Goal: Information Seeking & Learning: Learn about a topic

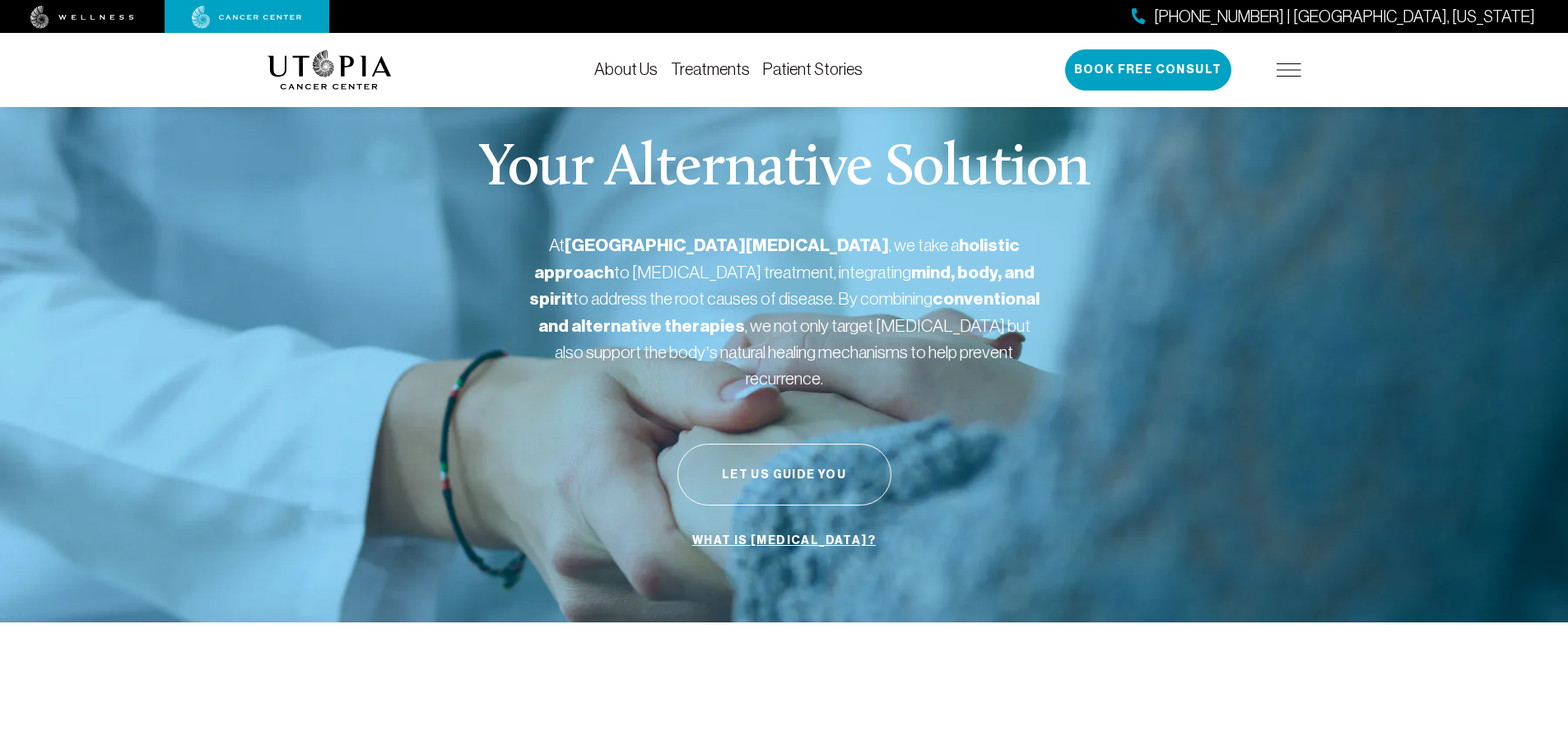
click at [706, 76] on link "Treatments" at bounding box center [710, 70] width 79 height 19
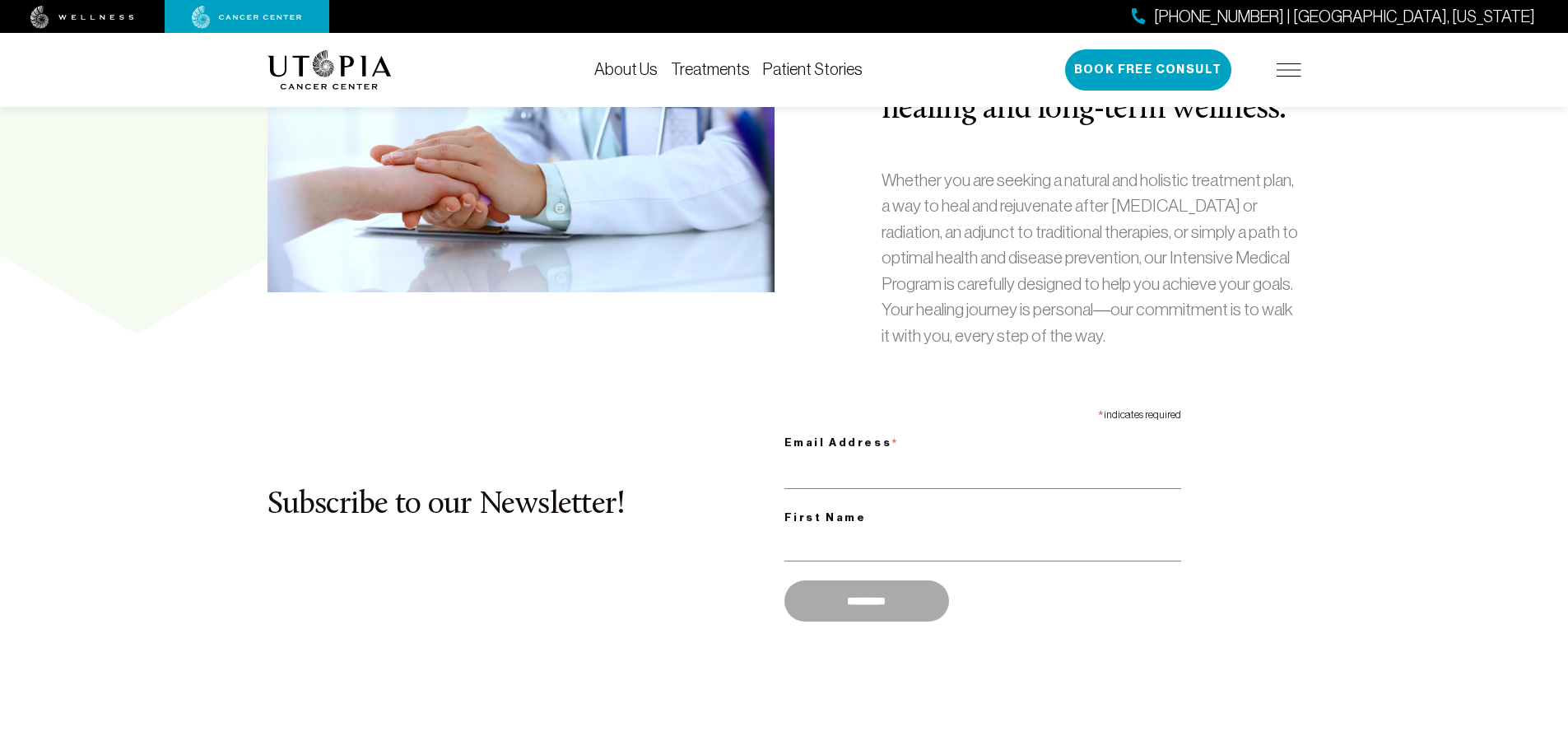
scroll to position [850, 0]
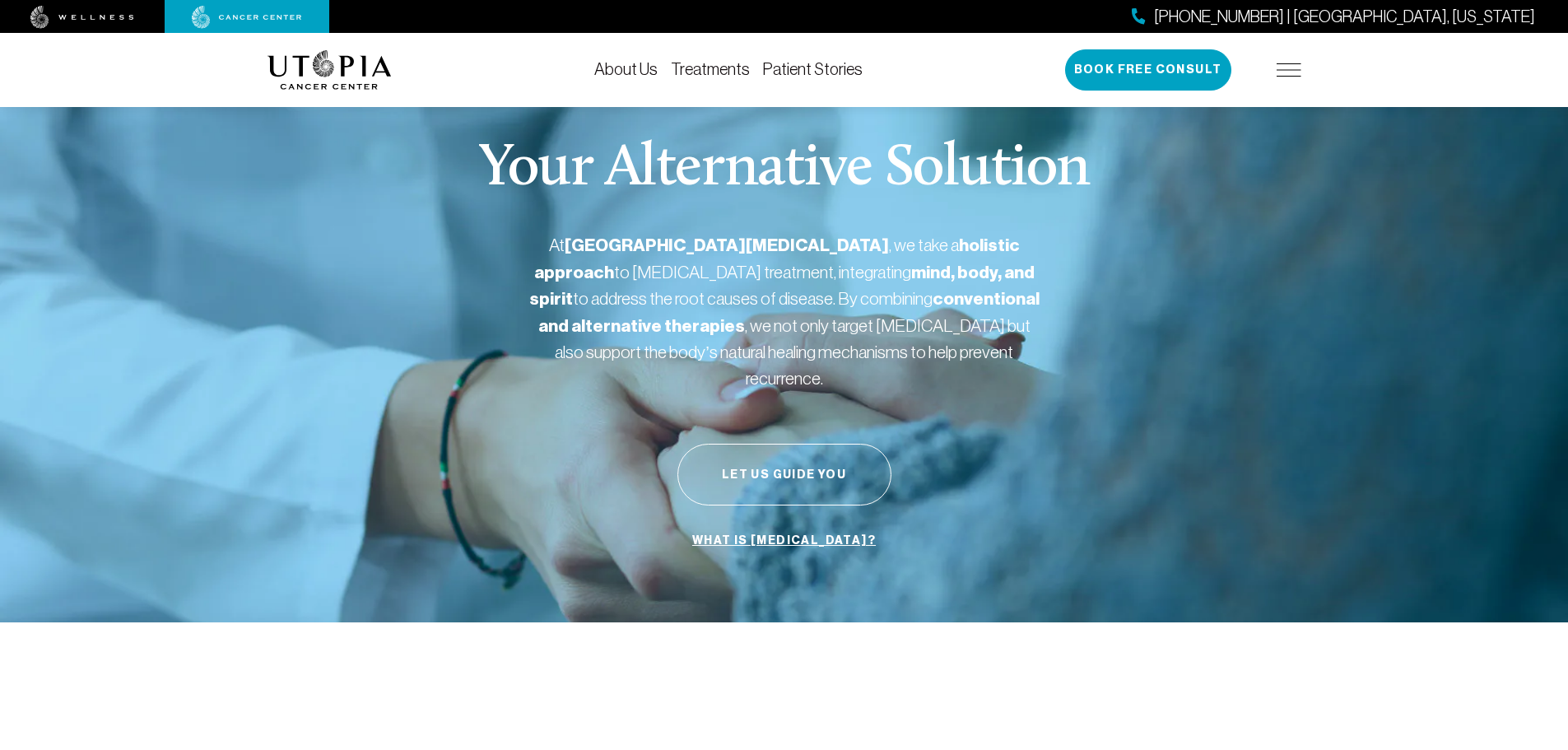
click at [736, 79] on li "Treatments" at bounding box center [710, 70] width 79 height 19
click at [734, 67] on link "Treatments" at bounding box center [710, 70] width 79 height 19
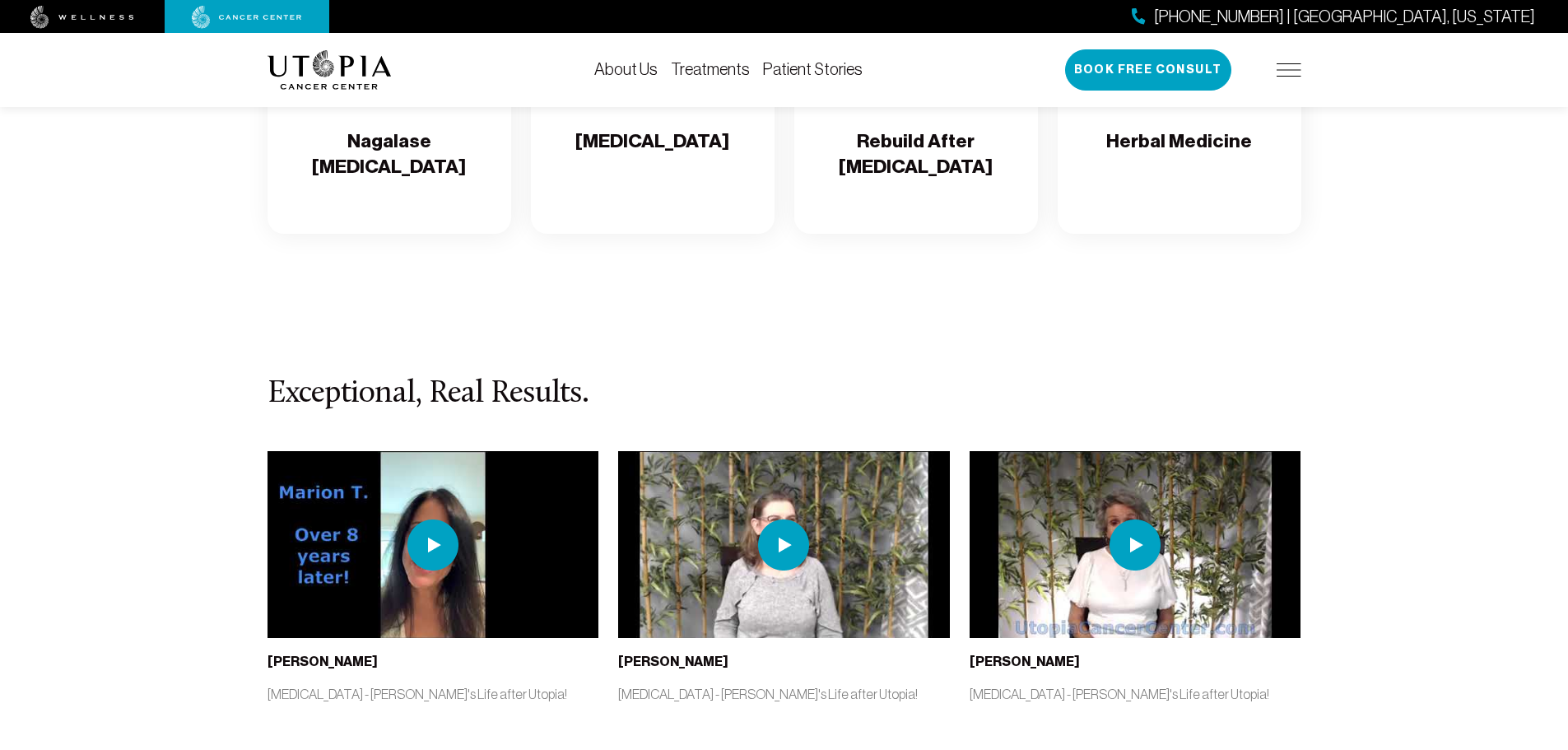
scroll to position [3183, 0]
